Goal: Use online tool/utility: Utilize a website feature to perform a specific function

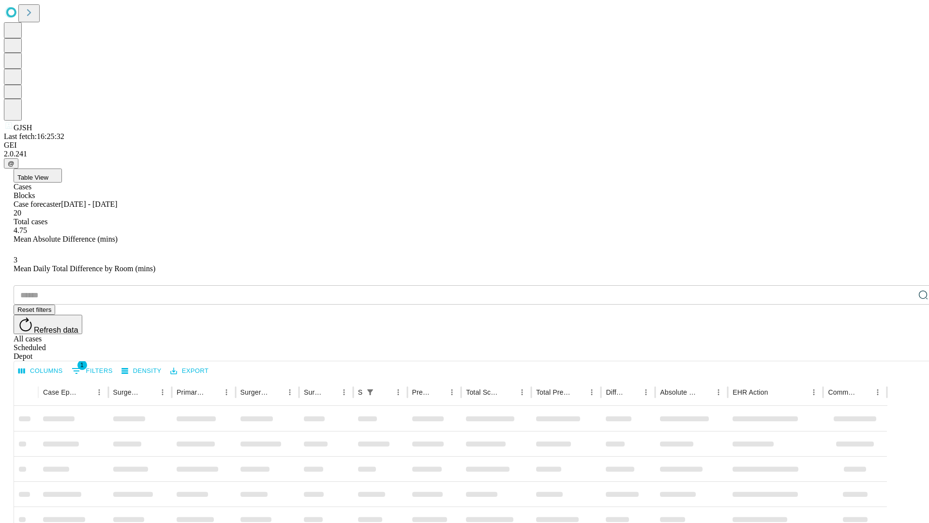
click at [48, 174] on span "Table View" at bounding box center [32, 177] width 31 height 7
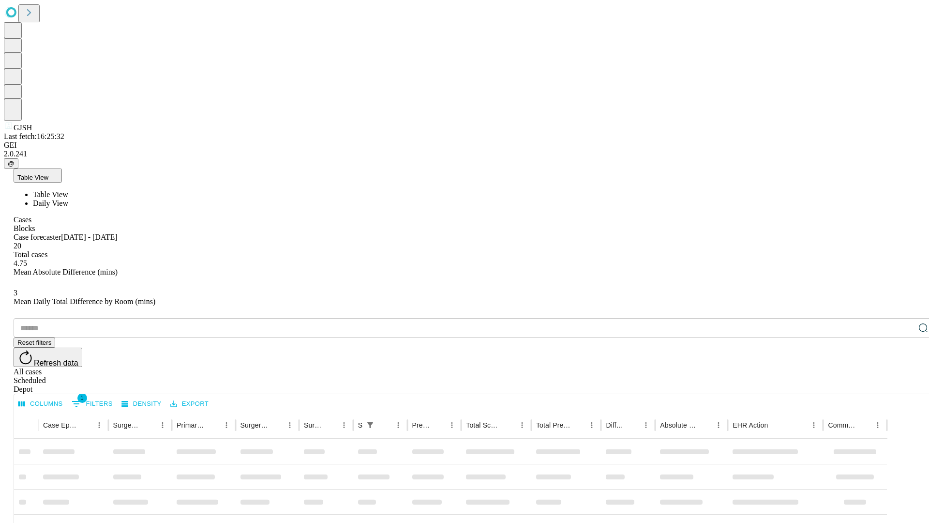
click at [68, 199] on span "Daily View" at bounding box center [50, 203] width 35 height 8
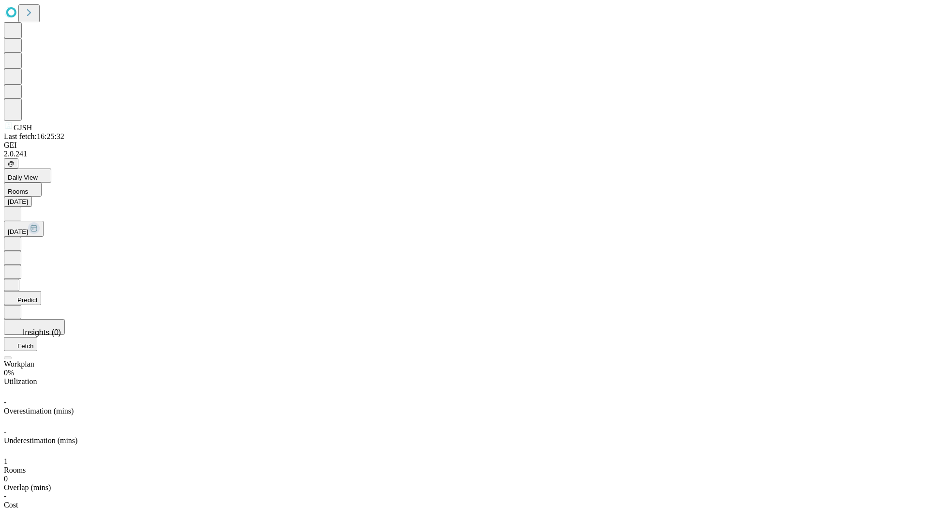
click at [41, 291] on button "Predict" at bounding box center [22, 298] width 37 height 14
